Goal: Information Seeking & Learning: Compare options

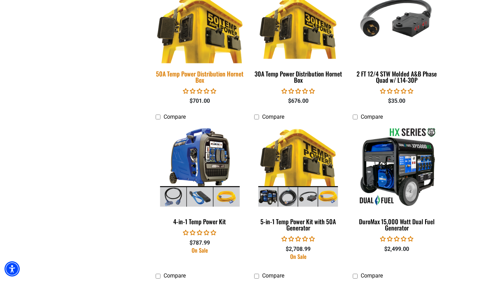
scroll to position [761, 0]
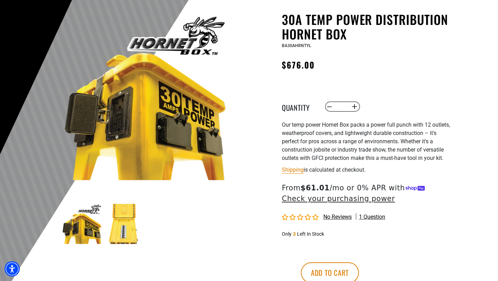
scroll to position [95, 0]
